Goal: Task Accomplishment & Management: Use online tool/utility

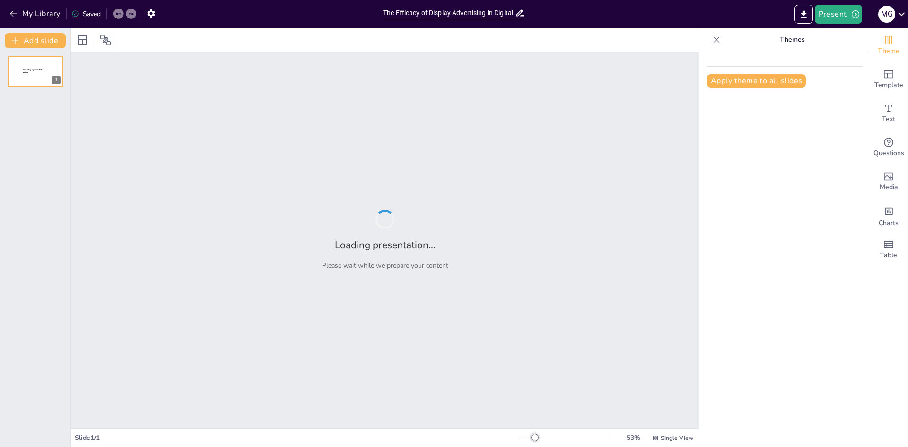
type input "The Efficacy of Display Advertising in Digital Marketing Strategies"
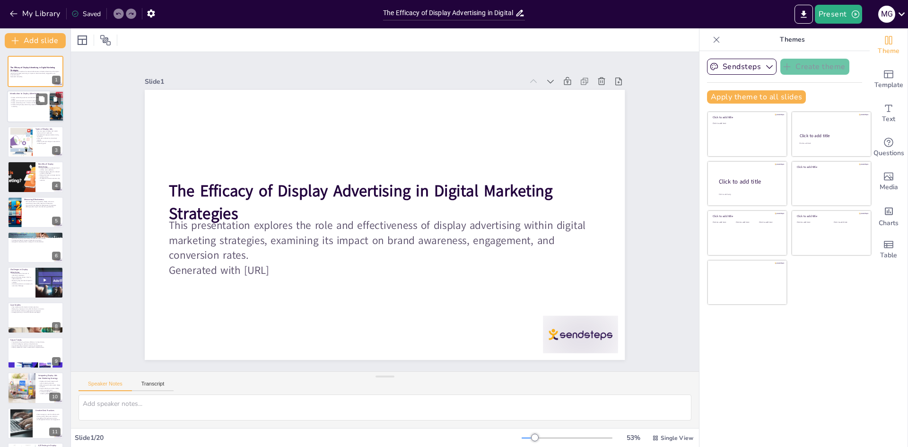
checkbox input "true"
click at [40, 108] on div at bounding box center [35, 107] width 57 height 32
type textarea "Capturing user attention is vital in [DATE] digital landscape where competition…"
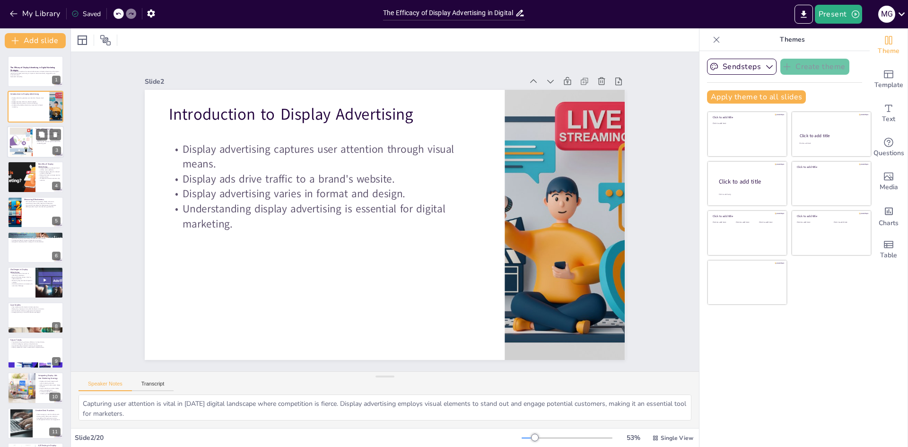
checkbox input "true"
click at [38, 141] on p "Selecting the right ad type is essential for marketing goals." at bounding box center [48, 141] width 26 height 3
type textarea "Familiarizing oneself with the various formats of display ads is crucial for ma…"
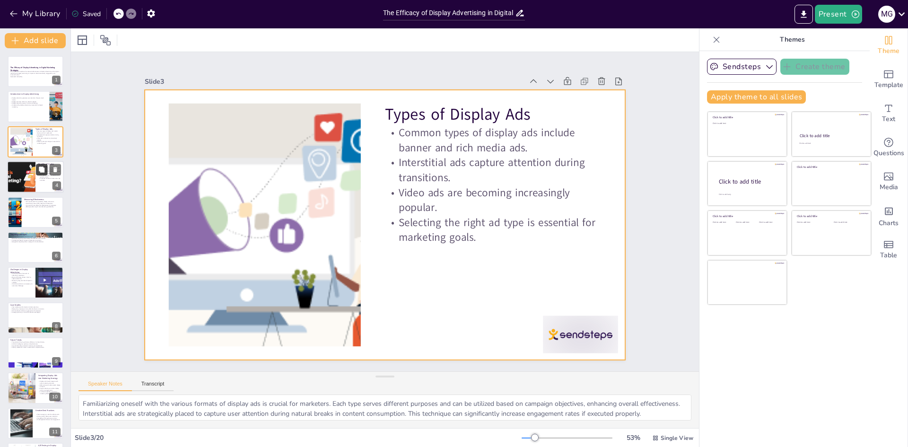
checkbox input "true"
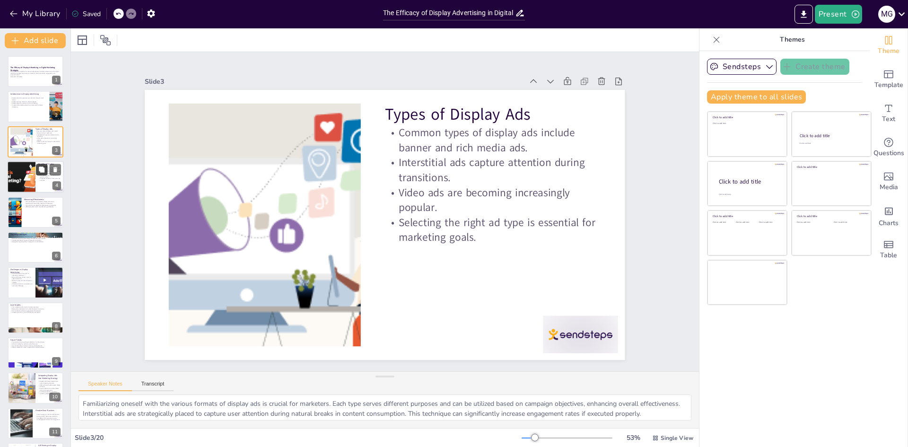
click at [39, 166] on icon at bounding box center [41, 169] width 7 height 7
type textarea "Increased visibility is a fundamental benefit of display advertising. By showca…"
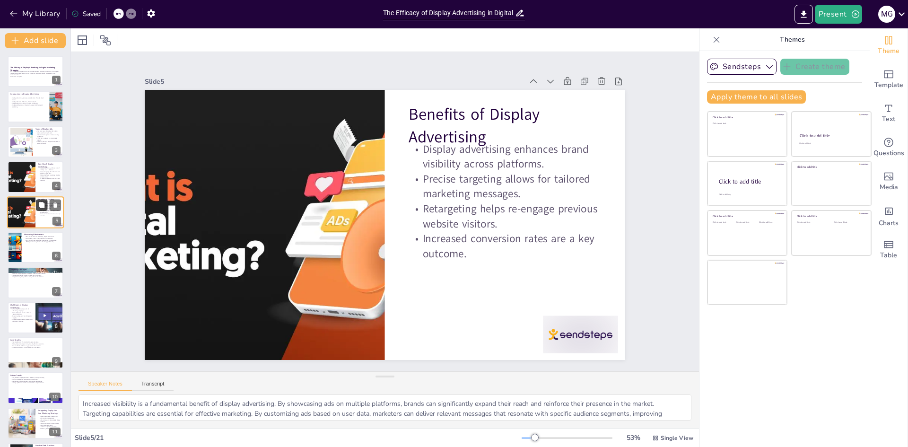
checkbox input "true"
click at [45, 203] on button at bounding box center [41, 204] width 11 height 11
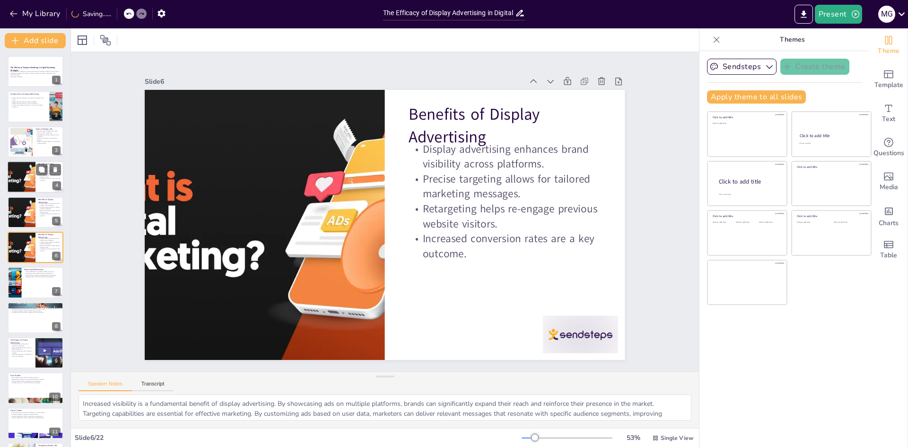
click at [49, 180] on p "Increased conversion rates are a key outcome." at bounding box center [49, 179] width 23 height 3
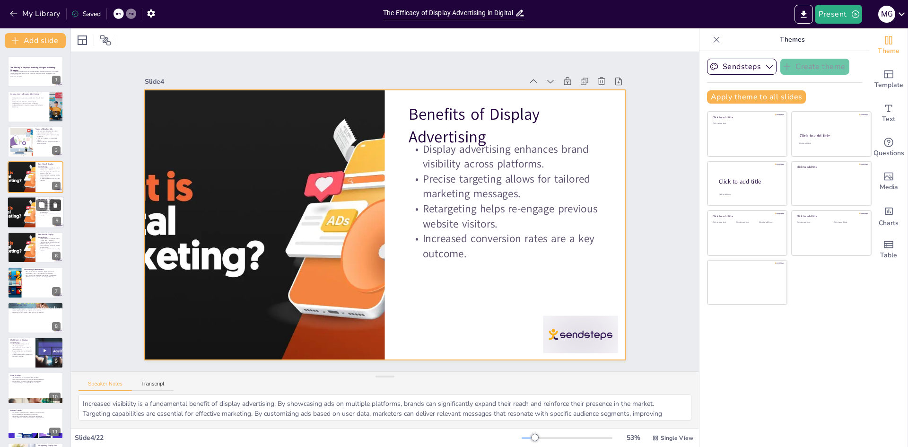
checkbox input "true"
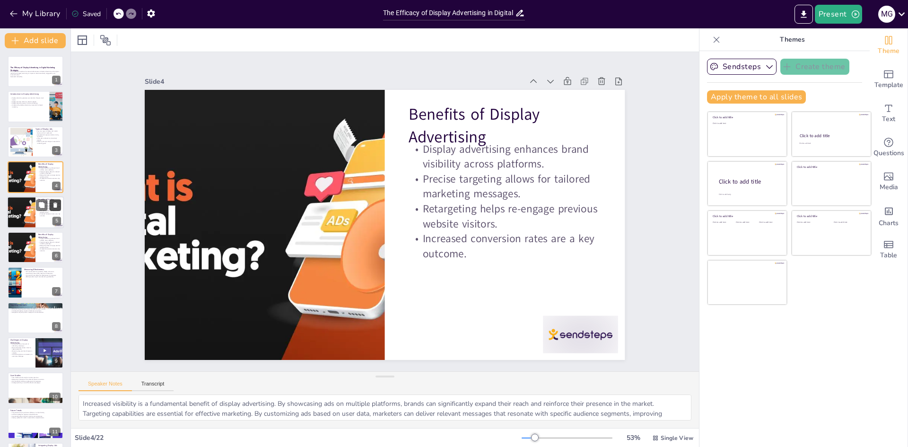
click at [50, 209] on button at bounding box center [55, 204] width 11 height 11
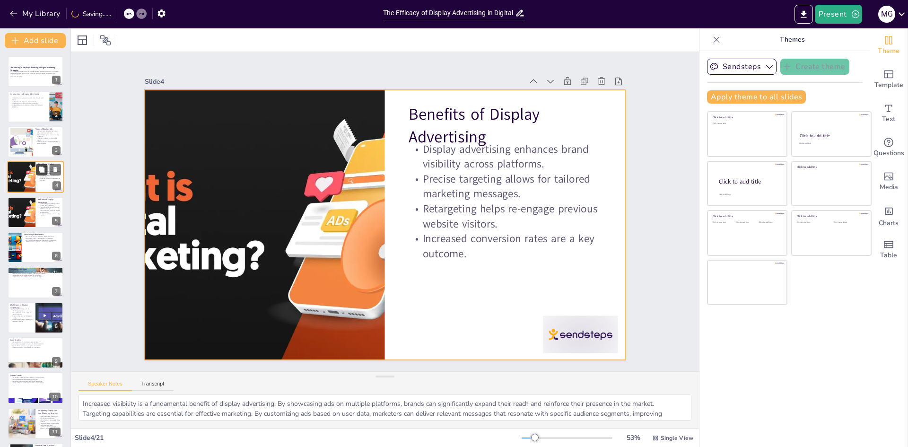
checkbox input "true"
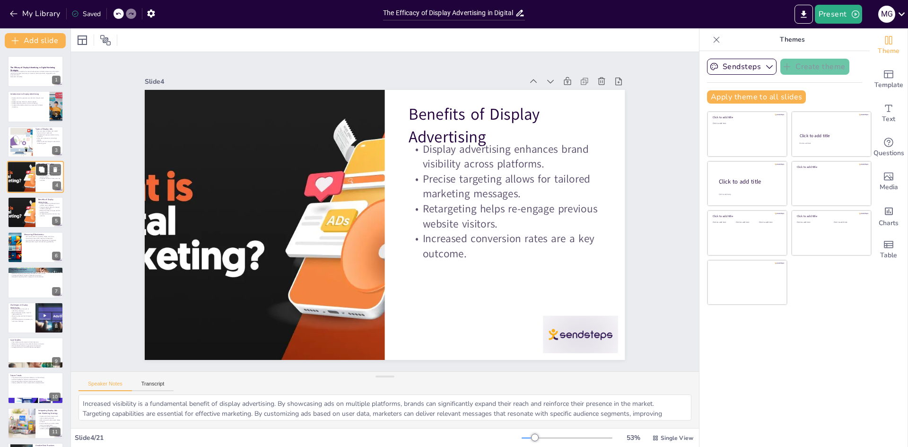
click at [47, 173] on button at bounding box center [41, 169] width 11 height 11
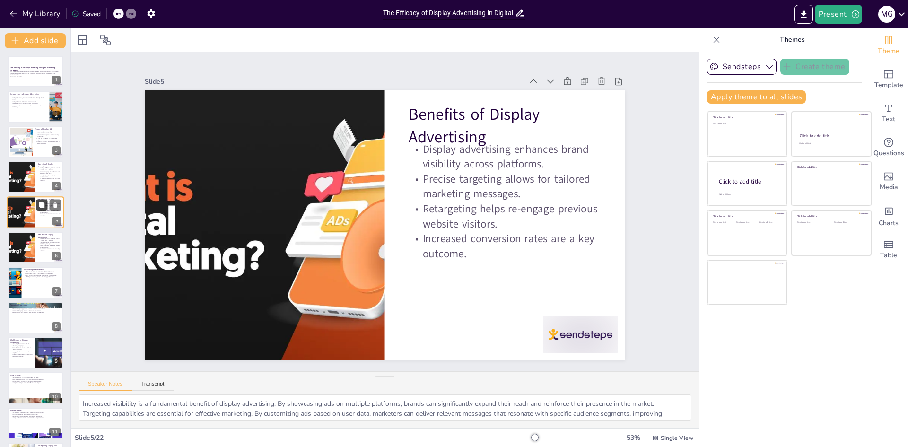
checkbox input "true"
click at [46, 208] on button at bounding box center [41, 204] width 11 height 11
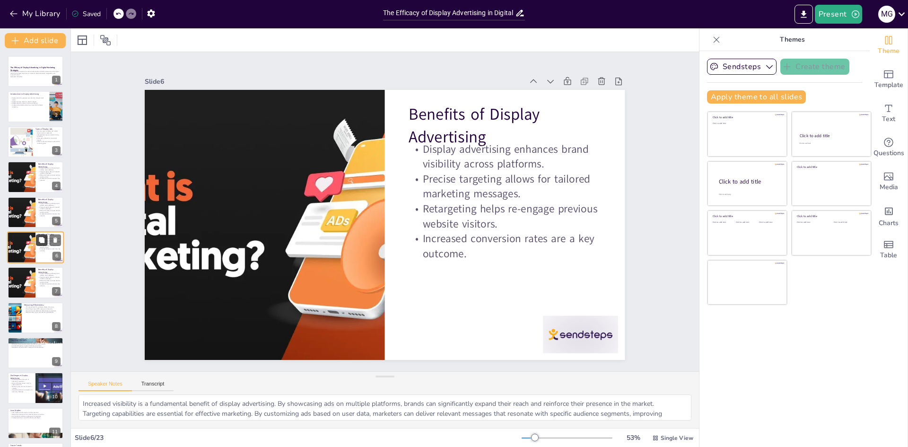
checkbox input "true"
click at [46, 242] on button at bounding box center [41, 239] width 11 height 11
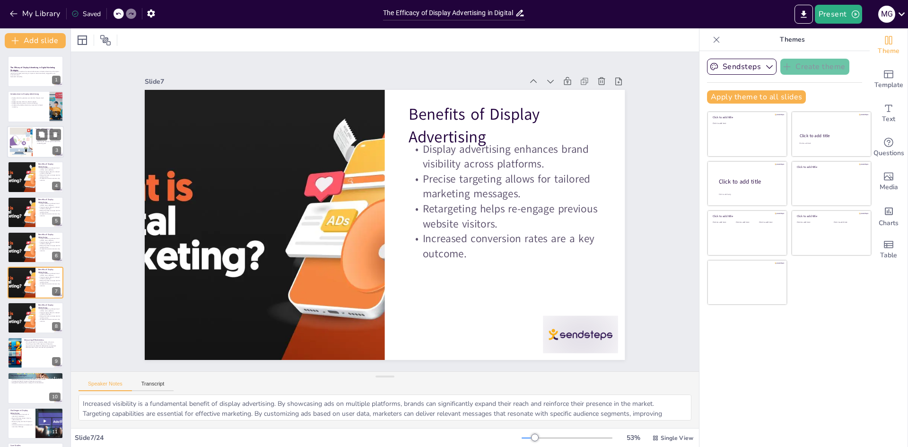
checkbox input "true"
click at [43, 143] on p "Selecting the right ad type is essential for marketing goals." at bounding box center [48, 141] width 26 height 3
type textarea "Familiarizing oneself with the various formats of display ads is crucial for ma…"
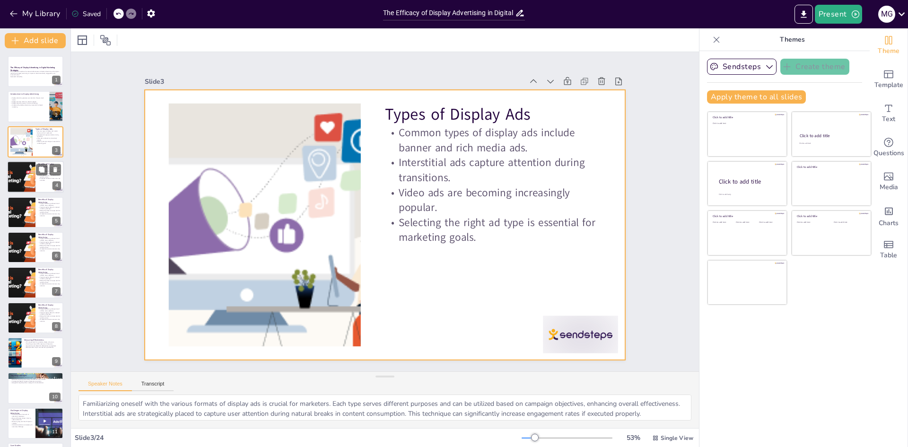
checkbox input "true"
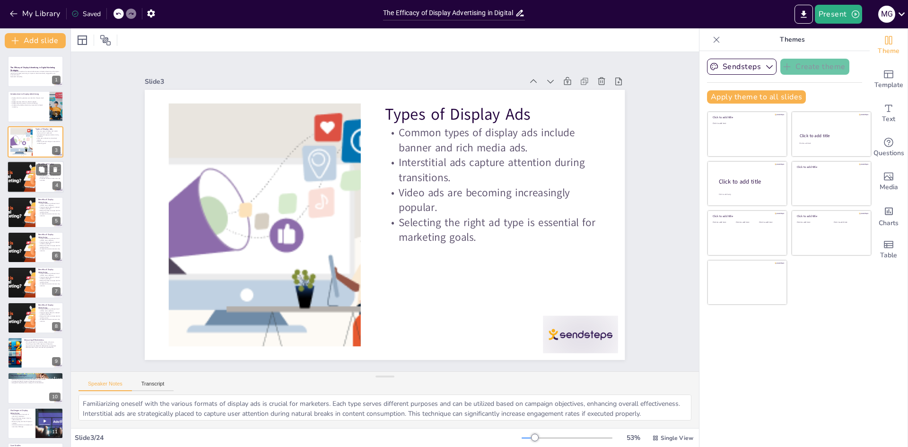
click at [48, 171] on div at bounding box center [48, 169] width 25 height 11
type textarea "Increased visibility is a fundamental benefit of display advertising. By showca…"
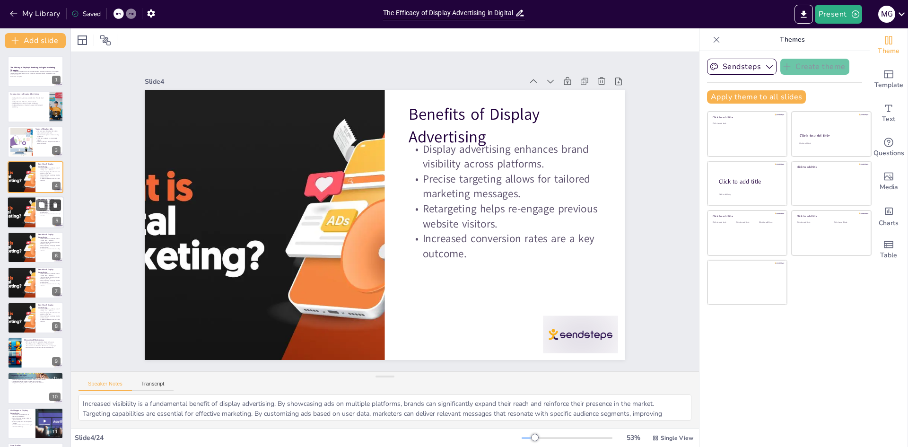
checkbox input "true"
click at [51, 202] on button at bounding box center [55, 204] width 11 height 11
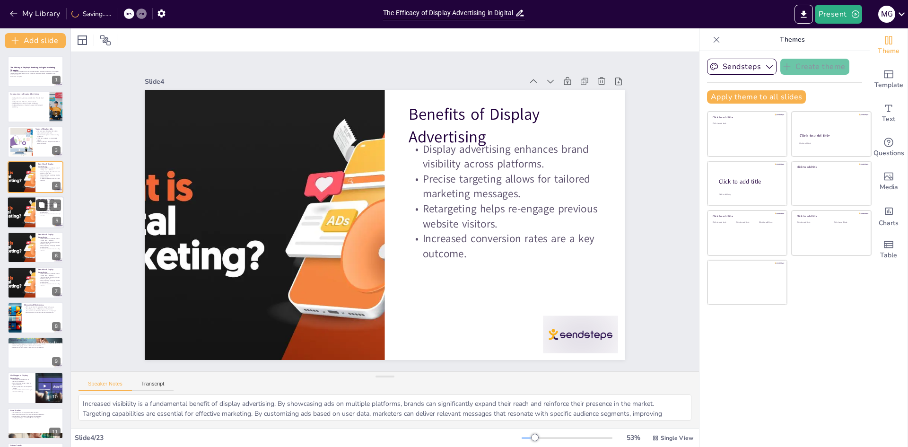
checkbox input "true"
click at [44, 210] on button at bounding box center [41, 204] width 11 height 11
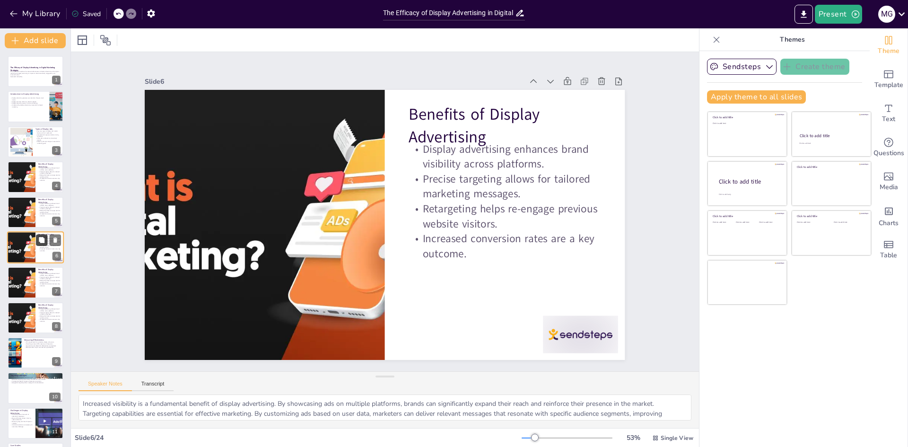
checkbox input "true"
click at [46, 242] on button at bounding box center [41, 239] width 11 height 11
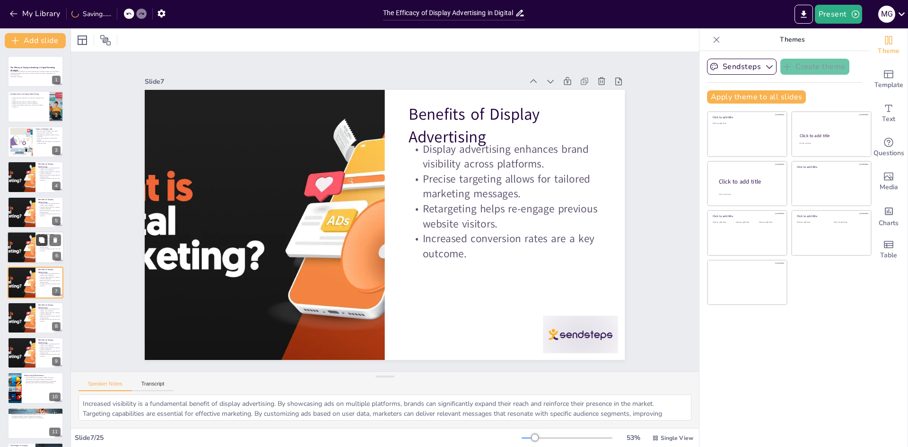
scroll to position [35, 0]
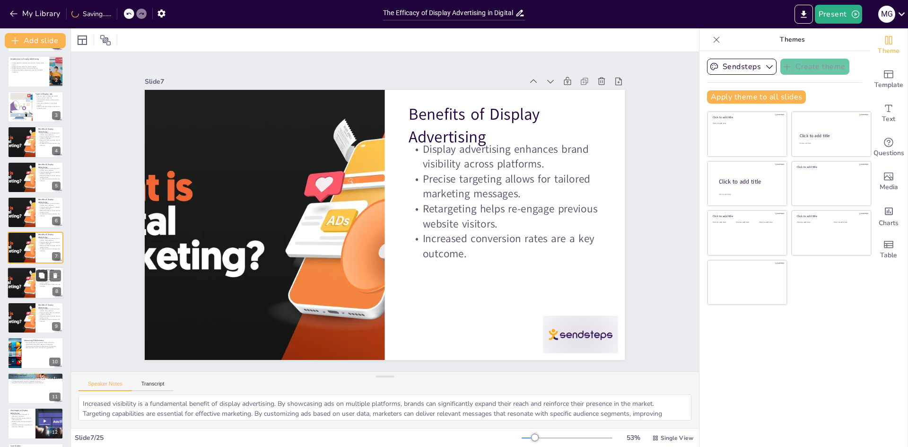
checkbox input "true"
click at [44, 278] on icon at bounding box center [42, 275] width 6 height 6
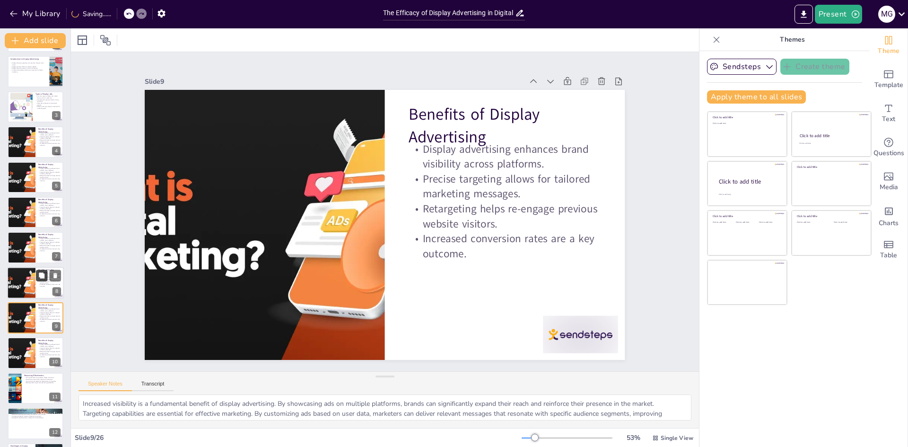
scroll to position [105, 0]
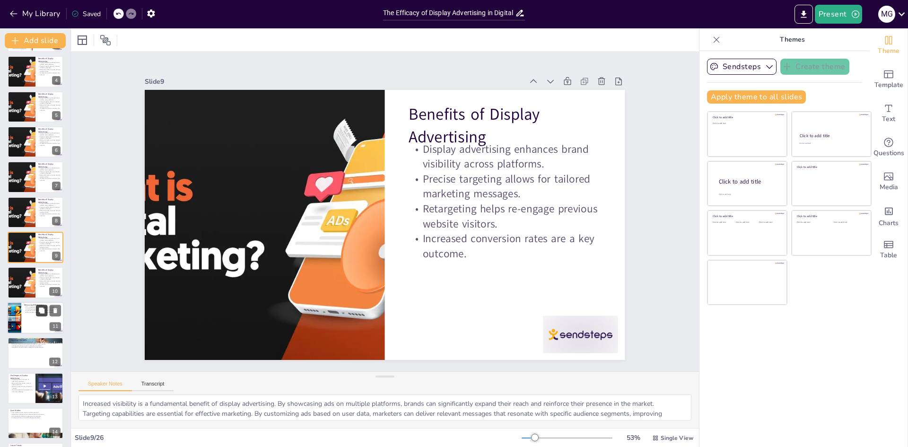
checkbox input "true"
click at [43, 310] on icon at bounding box center [42, 310] width 6 height 6
type textarea "Evaluating the success of display advertising campaigns is crucial for continuo…"
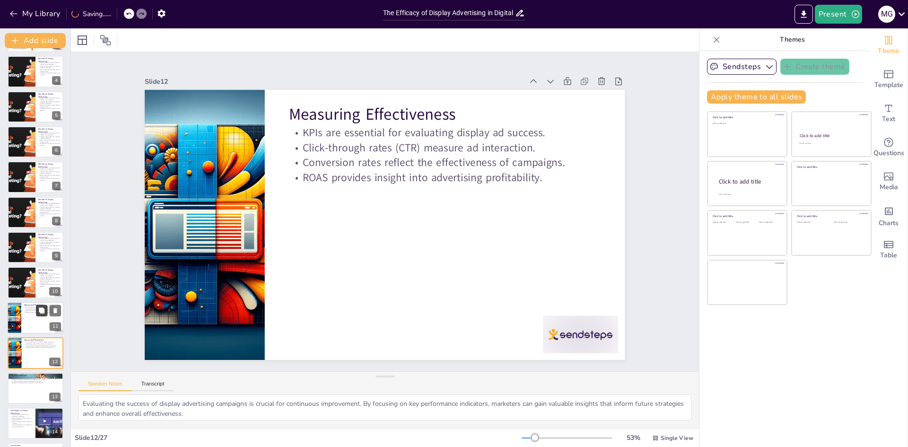
scroll to position [211, 0]
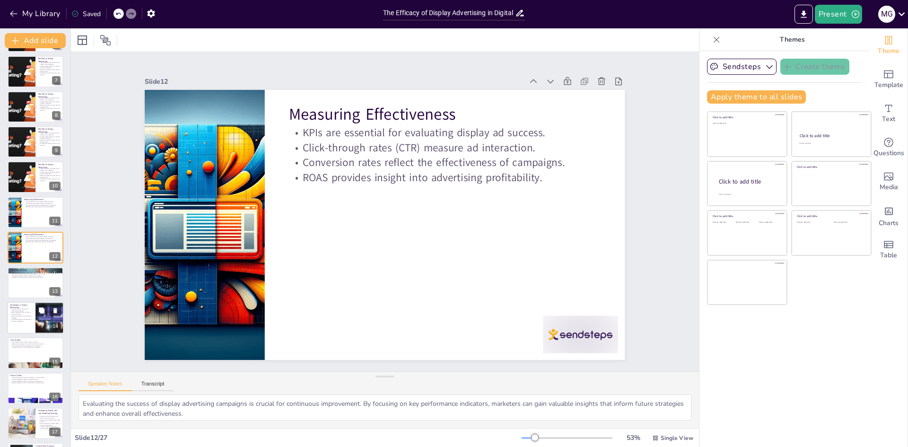
checkbox input "true"
click at [32, 319] on p "Innovative solutions are necessary to overcome challenges." at bounding box center [21, 320] width 23 height 3
type textarea "Ad blocking has become a common practice among users, significantly hindering t…"
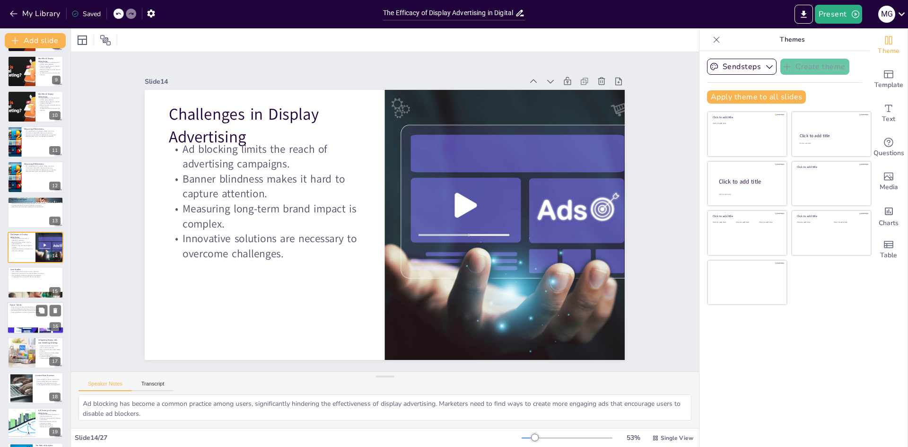
scroll to position [329, 0]
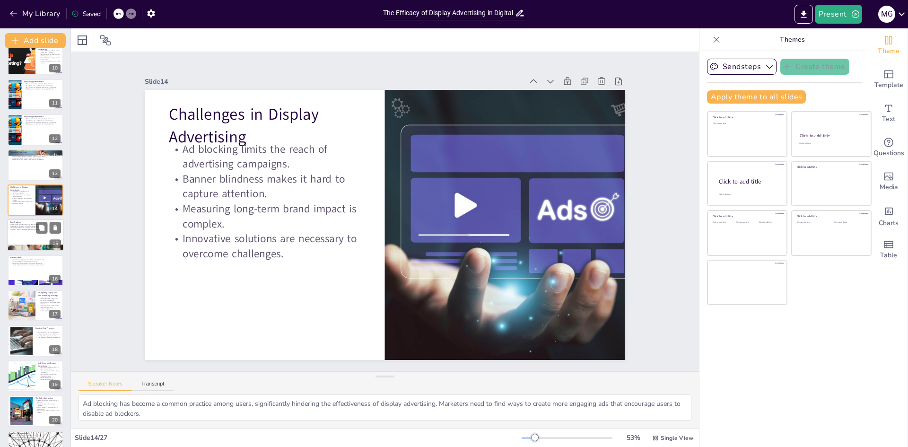
checkbox input "true"
click at [25, 232] on div at bounding box center [35, 235] width 57 height 32
type textarea "Learning from case studies is invaluable for marketers. By analyzing successful…"
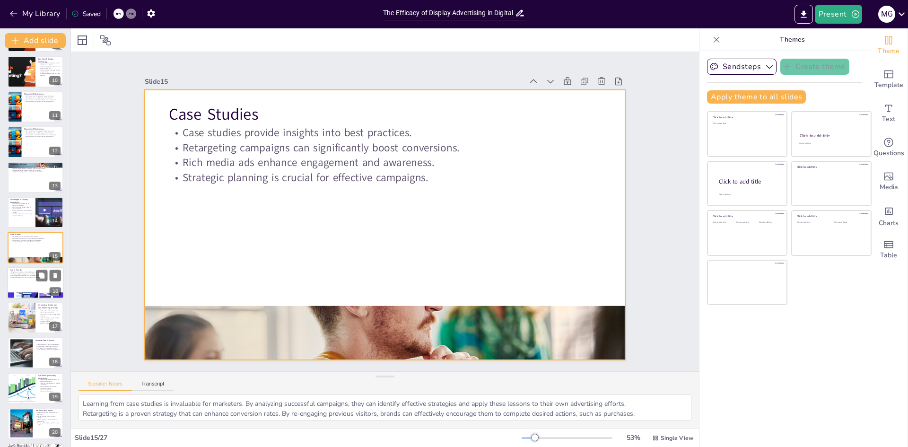
checkbox input "true"
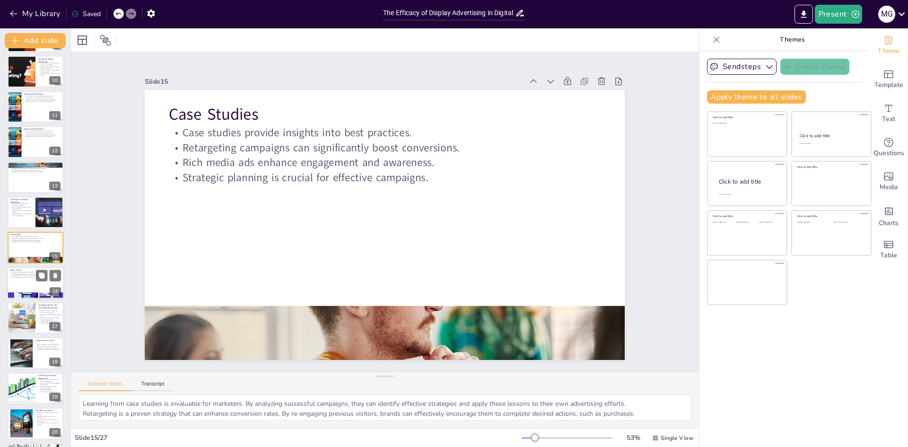
click at [25, 270] on p "Future Trends" at bounding box center [35, 269] width 51 height 3
type textarea "Programmatic buying represents a significant advancement in display advertising…"
checkbox input "true"
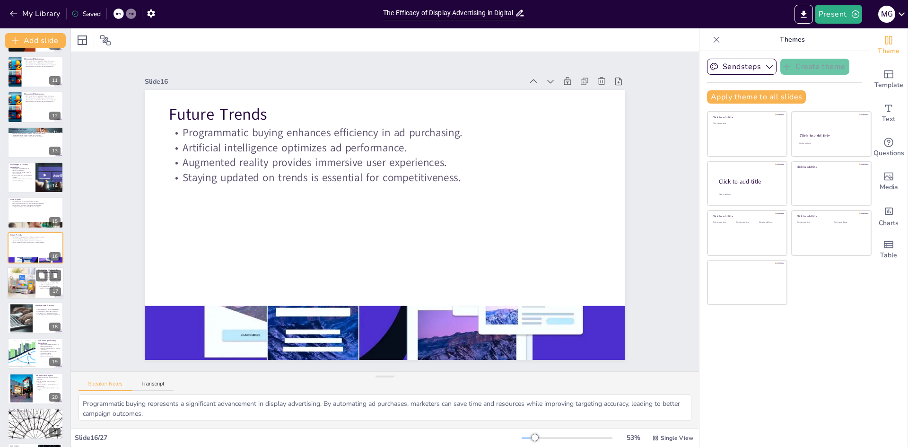
click at [23, 285] on div at bounding box center [21, 283] width 34 height 32
type textarea "Integrating display ads with other marketing channels is crucial for a holistic…"
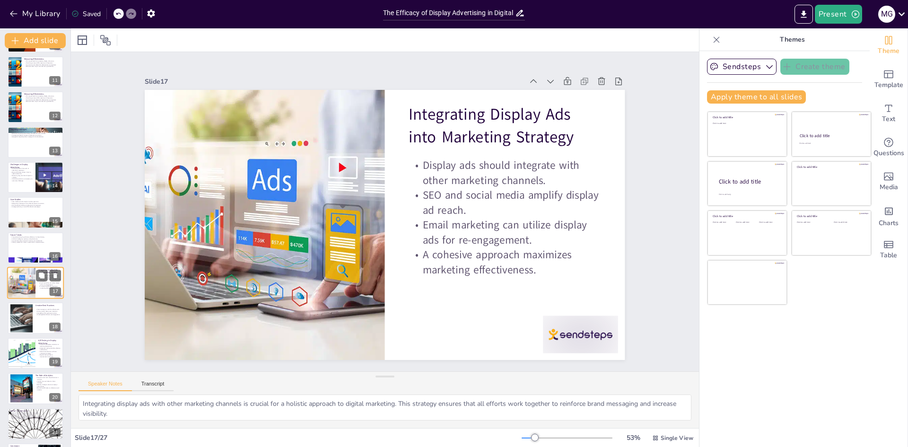
scroll to position [387, 0]
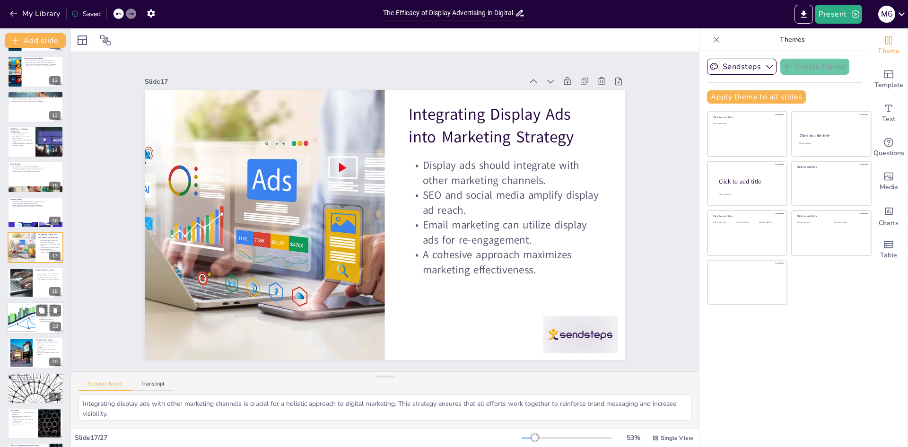
checkbox input "true"
click at [19, 311] on div at bounding box center [21, 318] width 61 height 32
type textarea "A/B testing is an essential tool for optimizing display advertising performance…"
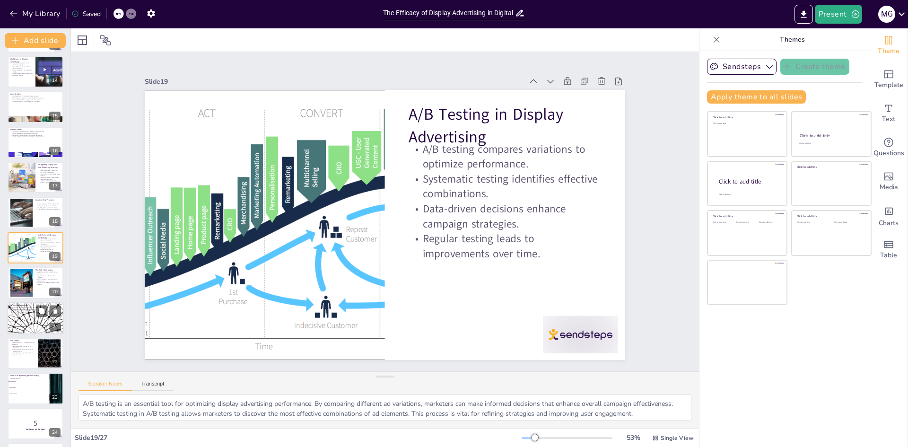
checkbox input "true"
click at [19, 320] on div at bounding box center [35, 318] width 57 height 32
type textarea "User privacy is a critical concern in display advertising. Marketers must imple…"
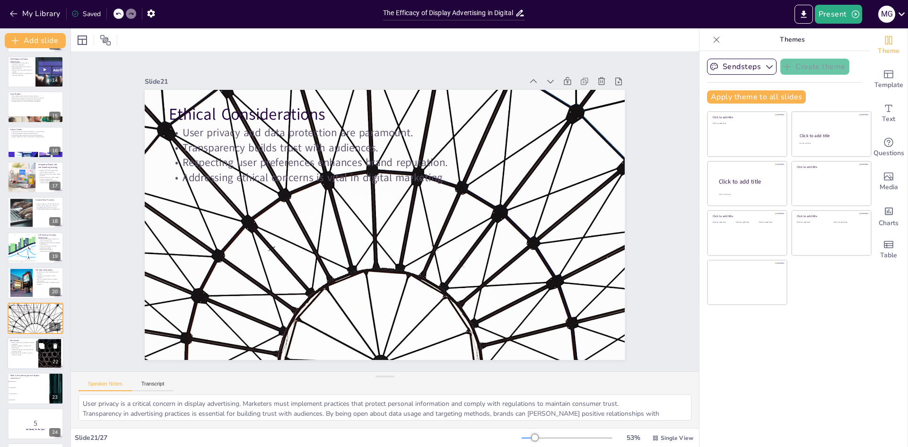
scroll to position [527, 0]
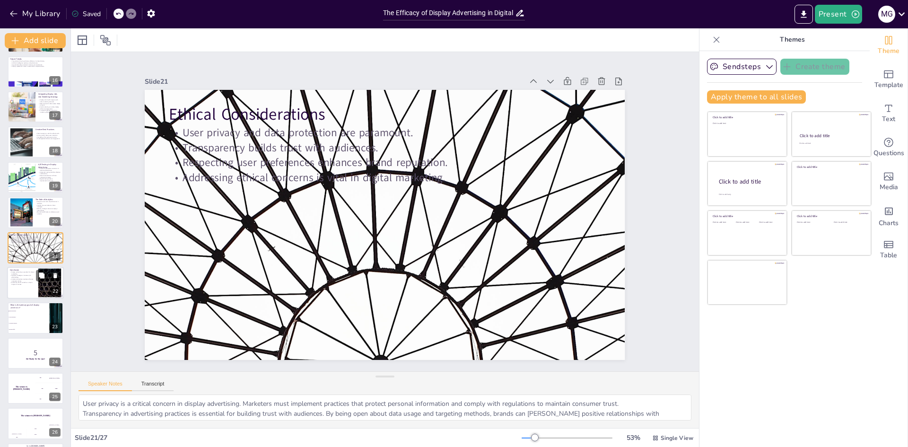
checkbox input "true"
click at [21, 282] on p "Embracing trends and ethics is key to long-term success." at bounding box center [23, 283] width 26 height 3
type textarea "Recognizing the essential role of display advertising in digital marketing is c…"
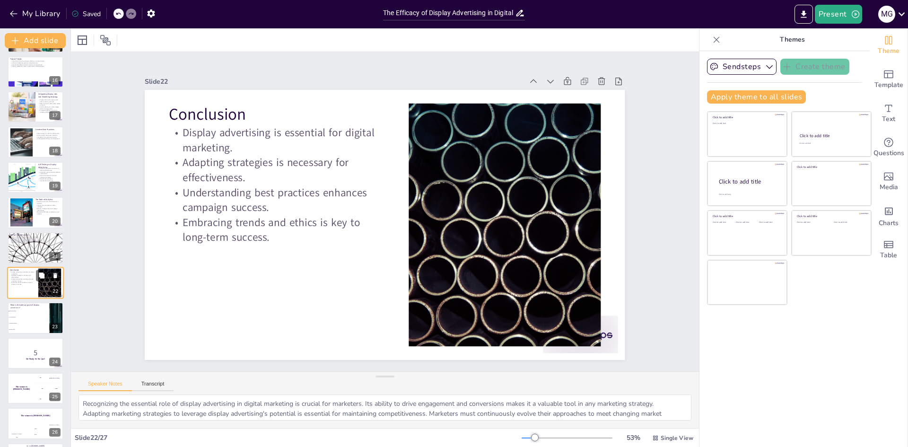
scroll to position [562, 0]
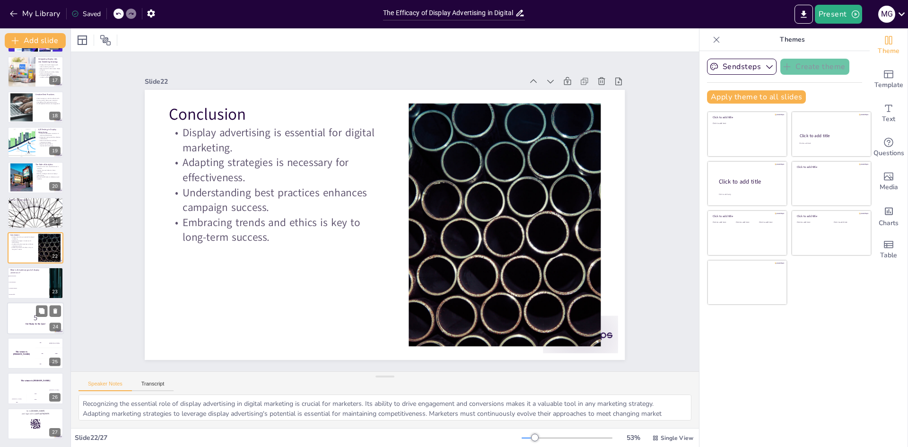
checkbox input "true"
click at [18, 315] on p "5" at bounding box center [35, 318] width 51 height 10
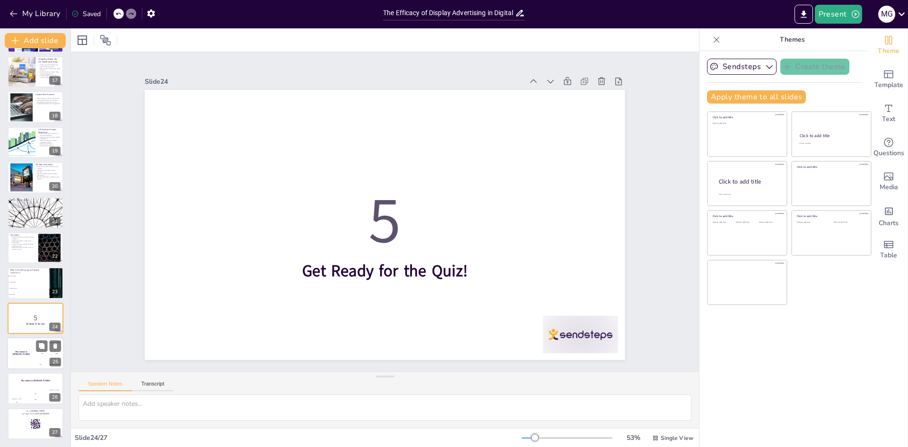
click at [29, 350] on div "The winner is [PERSON_NAME]" at bounding box center [21, 353] width 28 height 32
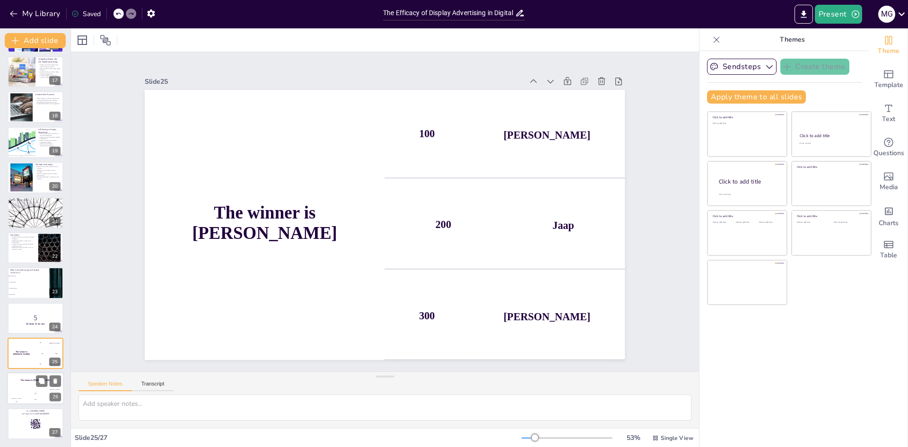
click at [28, 376] on div "The winner is [PERSON_NAME]" at bounding box center [35, 381] width 57 height 16
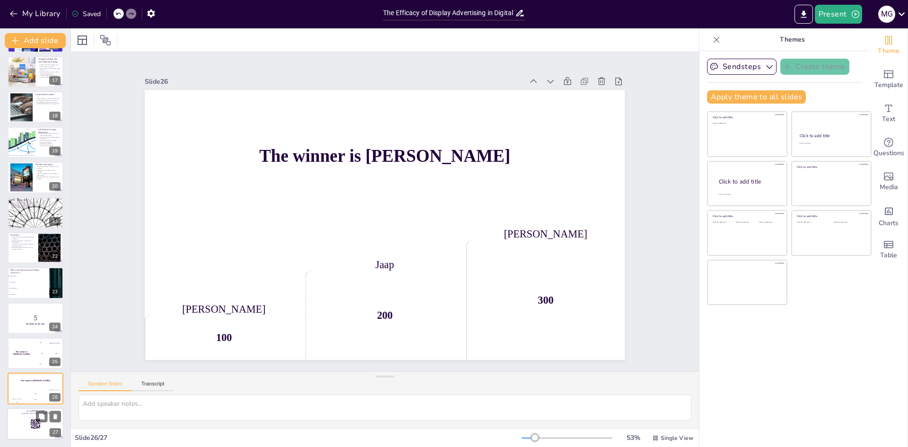
click at [28, 421] on div at bounding box center [35, 424] width 57 height 32
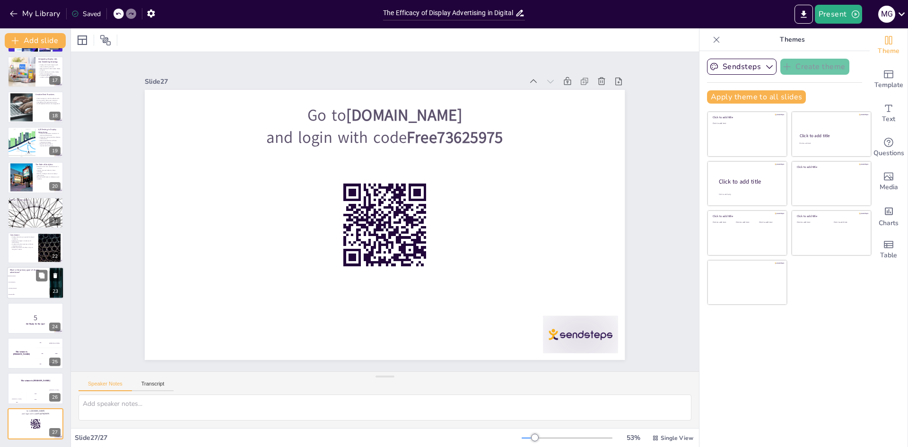
checkbox input "true"
click at [25, 288] on span "Customer retention" at bounding box center [29, 288] width 41 height 1
type textarea "The primary goal of display advertising is brand awareness, as highlighted in t…"
checkbox input "true"
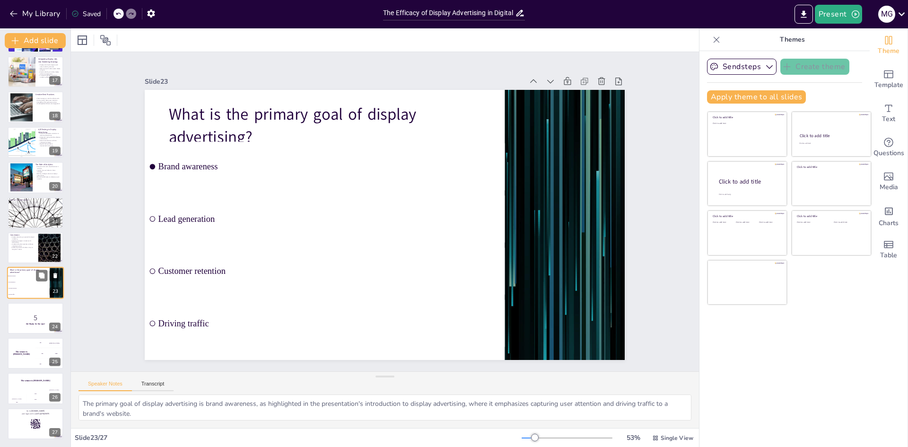
checkbox input "true"
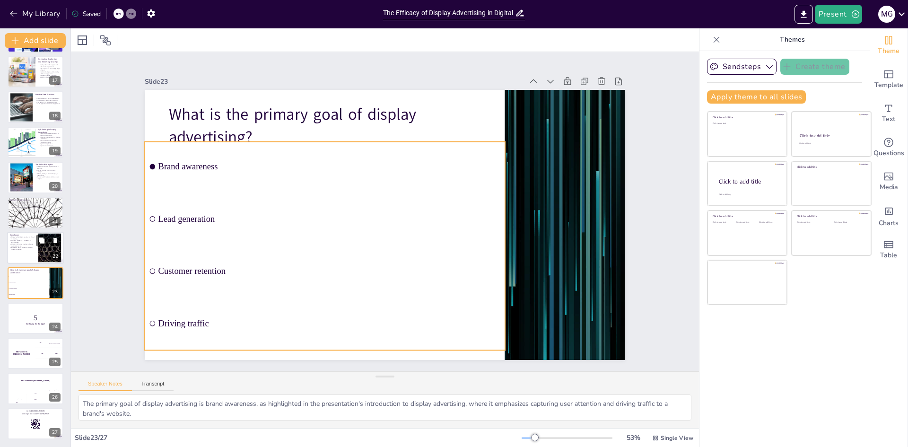
checkbox input "true"
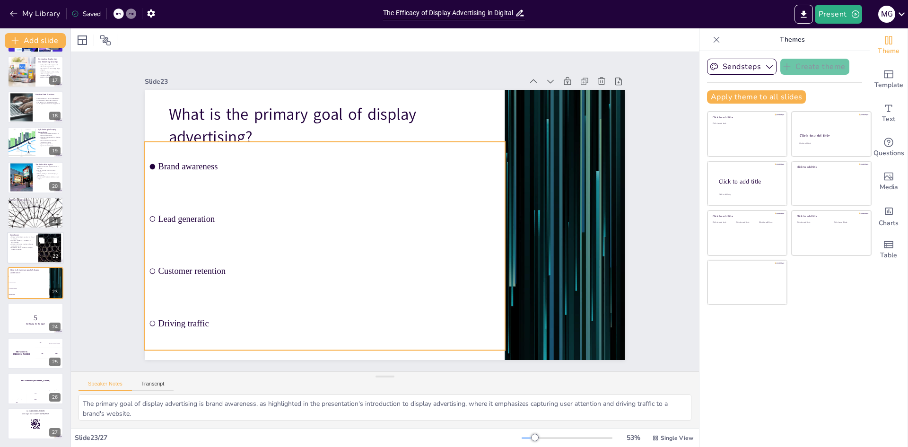
checkbox input "true"
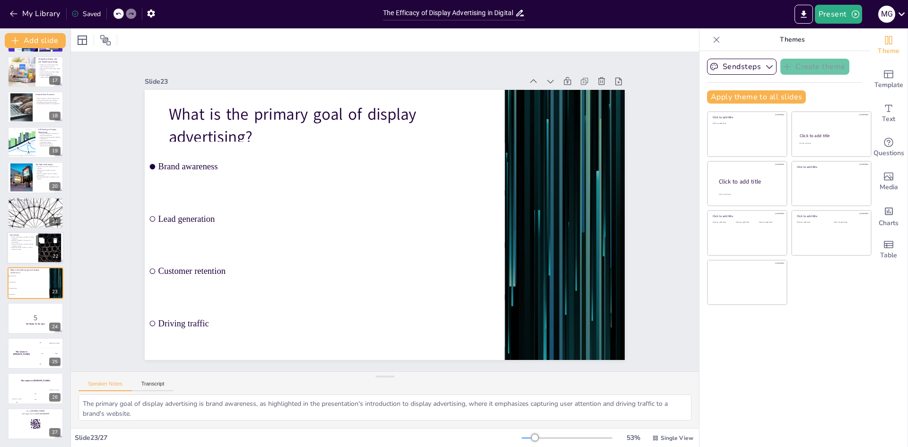
click at [24, 259] on div at bounding box center [35, 248] width 57 height 32
type textarea "Recognizing the essential role of display advertising in digital marketing is c…"
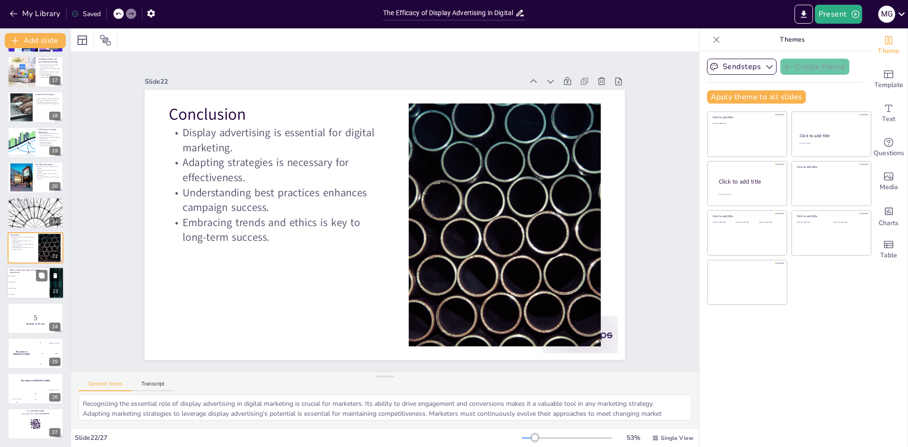
checkbox input "true"
click at [25, 280] on li "Lead generation" at bounding box center [28, 282] width 43 height 6
type textarea "The primary goal of display advertising is brand awareness, as highlighted in t…"
checkbox input "true"
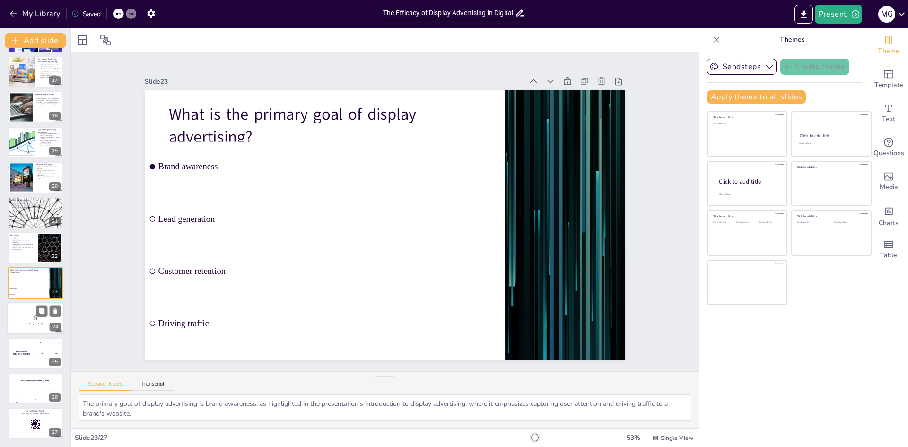
checkbox input "true"
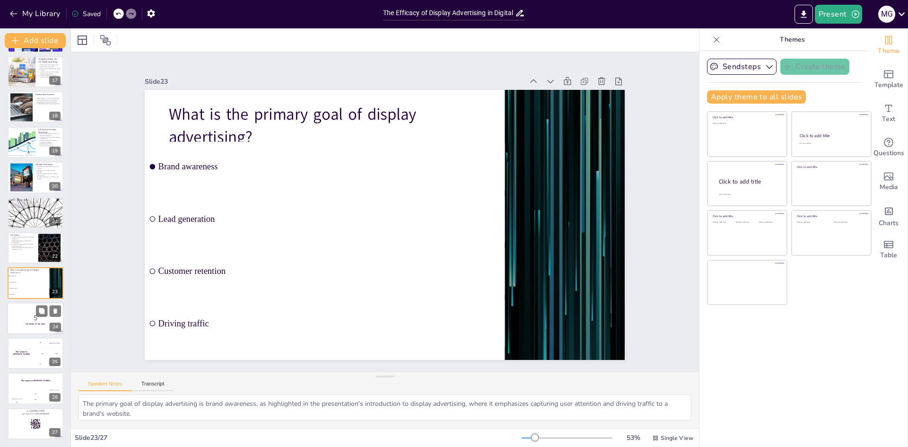
checkbox input "true"
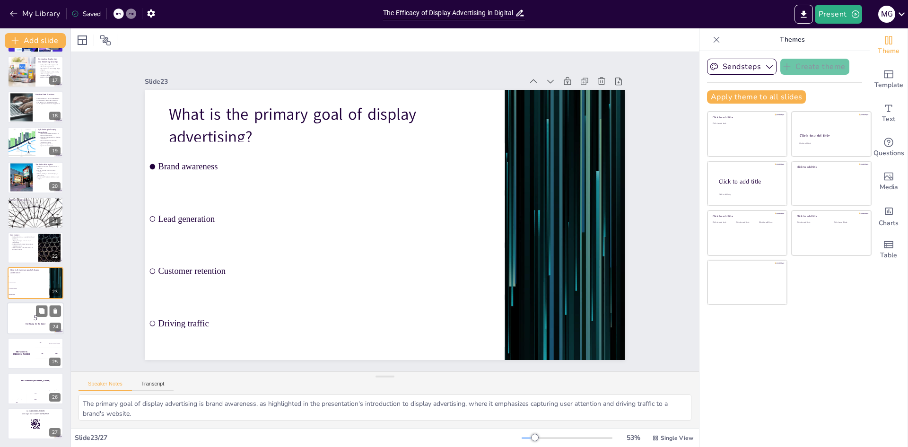
click at [26, 316] on p "5" at bounding box center [35, 318] width 51 height 10
checkbox input "true"
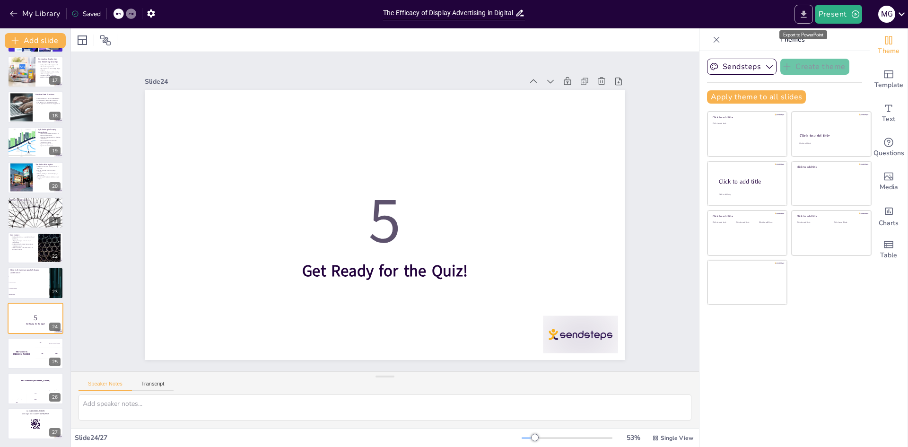
click at [804, 15] on icon "Export to PowerPoint" at bounding box center [804, 13] width 6 height 7
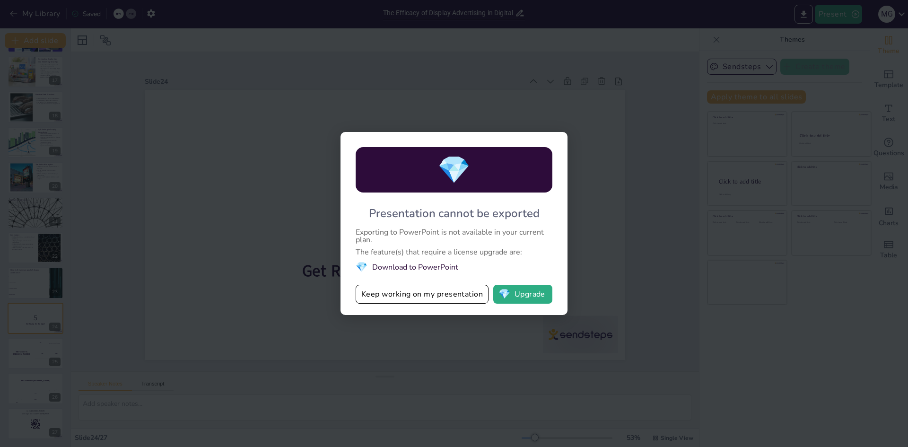
click at [386, 266] on li "💎 Download to PowerPoint" at bounding box center [454, 267] width 197 height 13
click at [472, 294] on button "Keep working on my presentation" at bounding box center [422, 294] width 133 height 19
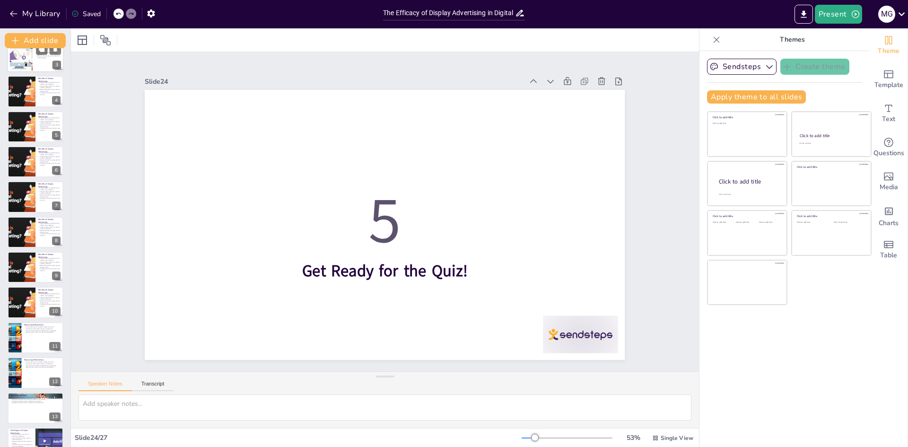
scroll to position [0, 0]
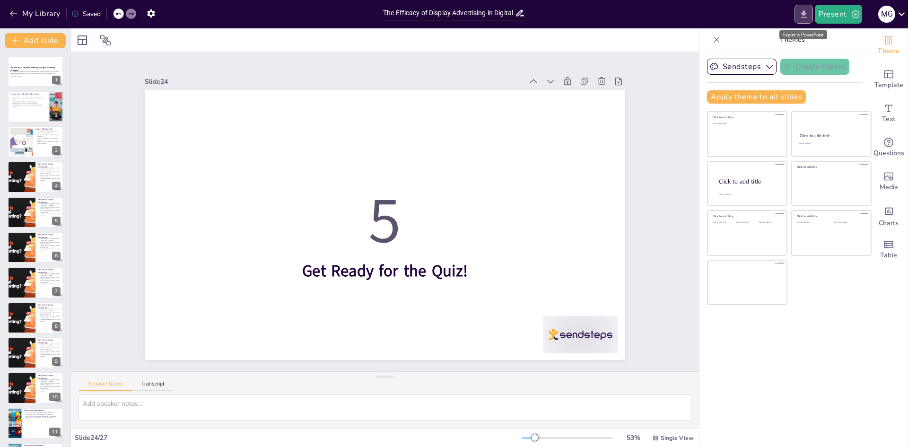
click at [803, 15] on icon "Export to PowerPoint" at bounding box center [804, 14] width 10 height 10
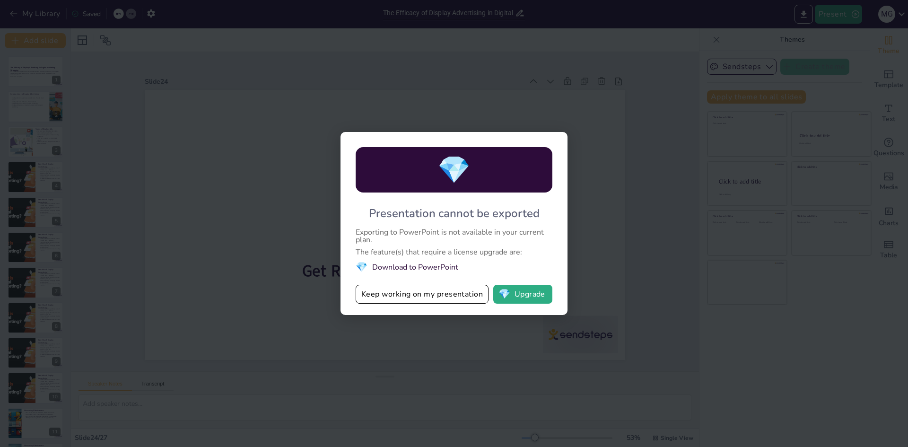
click at [462, 178] on span "💎" at bounding box center [453, 170] width 33 height 36
click at [702, 121] on div "💎 Presentation cannot be exported Exporting to PowerPoint is not available in y…" at bounding box center [454, 223] width 908 height 447
click at [219, 51] on div "💎 Presentation cannot be exported Exporting to PowerPoint is not available in y…" at bounding box center [454, 223] width 908 height 447
click at [393, 294] on button "Keep working on my presentation" at bounding box center [422, 294] width 133 height 19
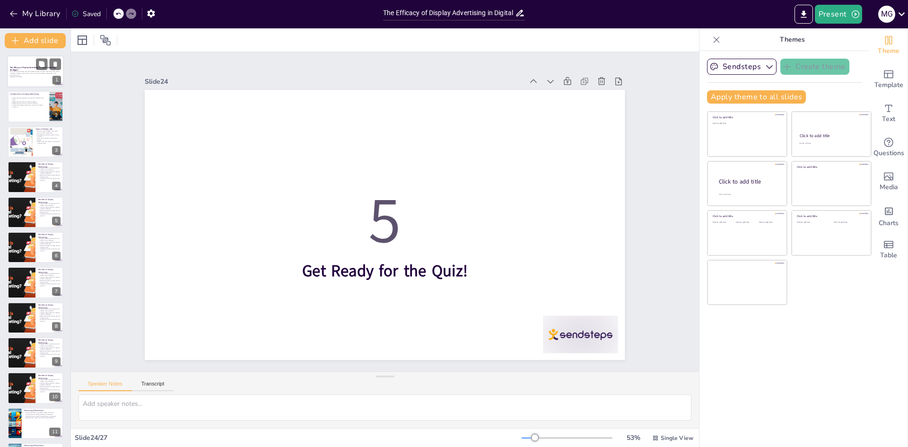
click at [40, 72] on p "This presentation explores the role and effectiveness of display advertising wi…" at bounding box center [35, 72] width 51 height 5
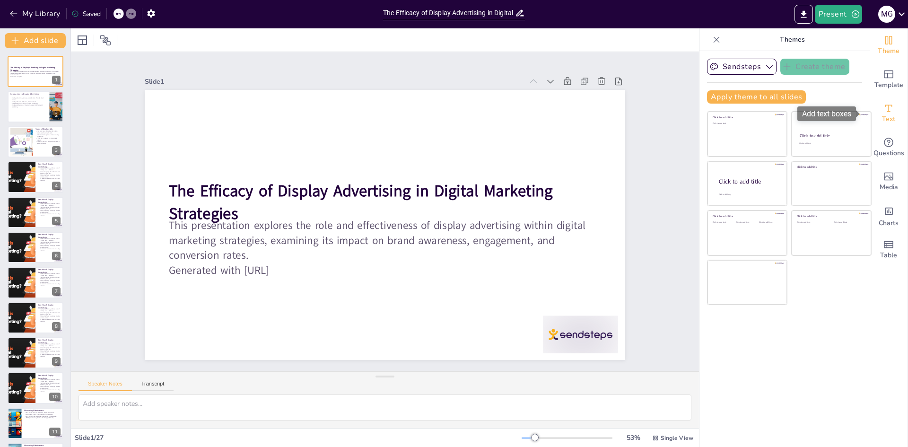
click at [883, 111] on icon "Add text boxes" at bounding box center [888, 108] width 11 height 11
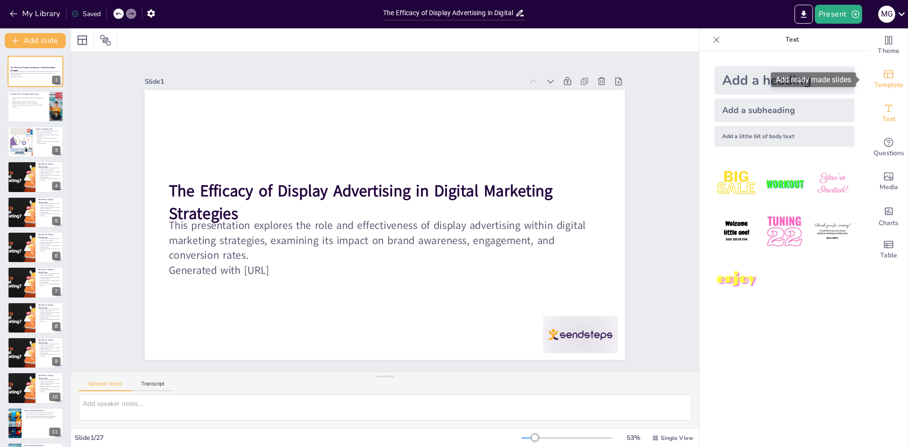
click at [885, 76] on icon "Add ready made slides" at bounding box center [888, 74] width 11 height 11
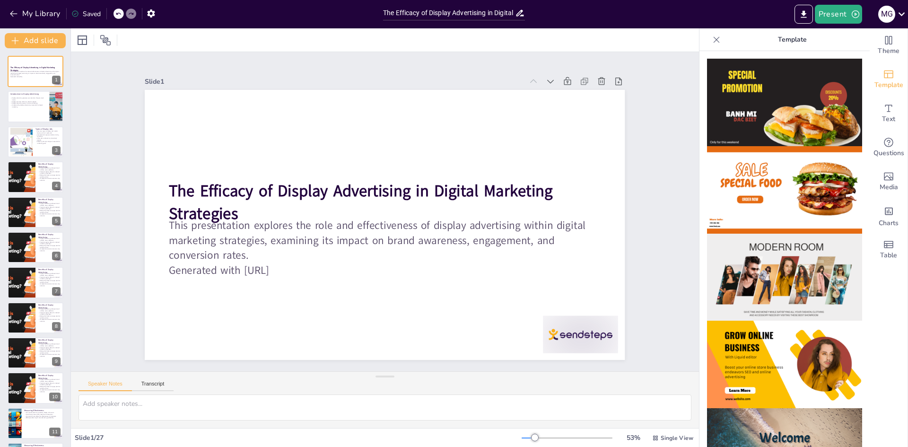
checkbox input "true"
